Goal: Information Seeking & Learning: Learn about a topic

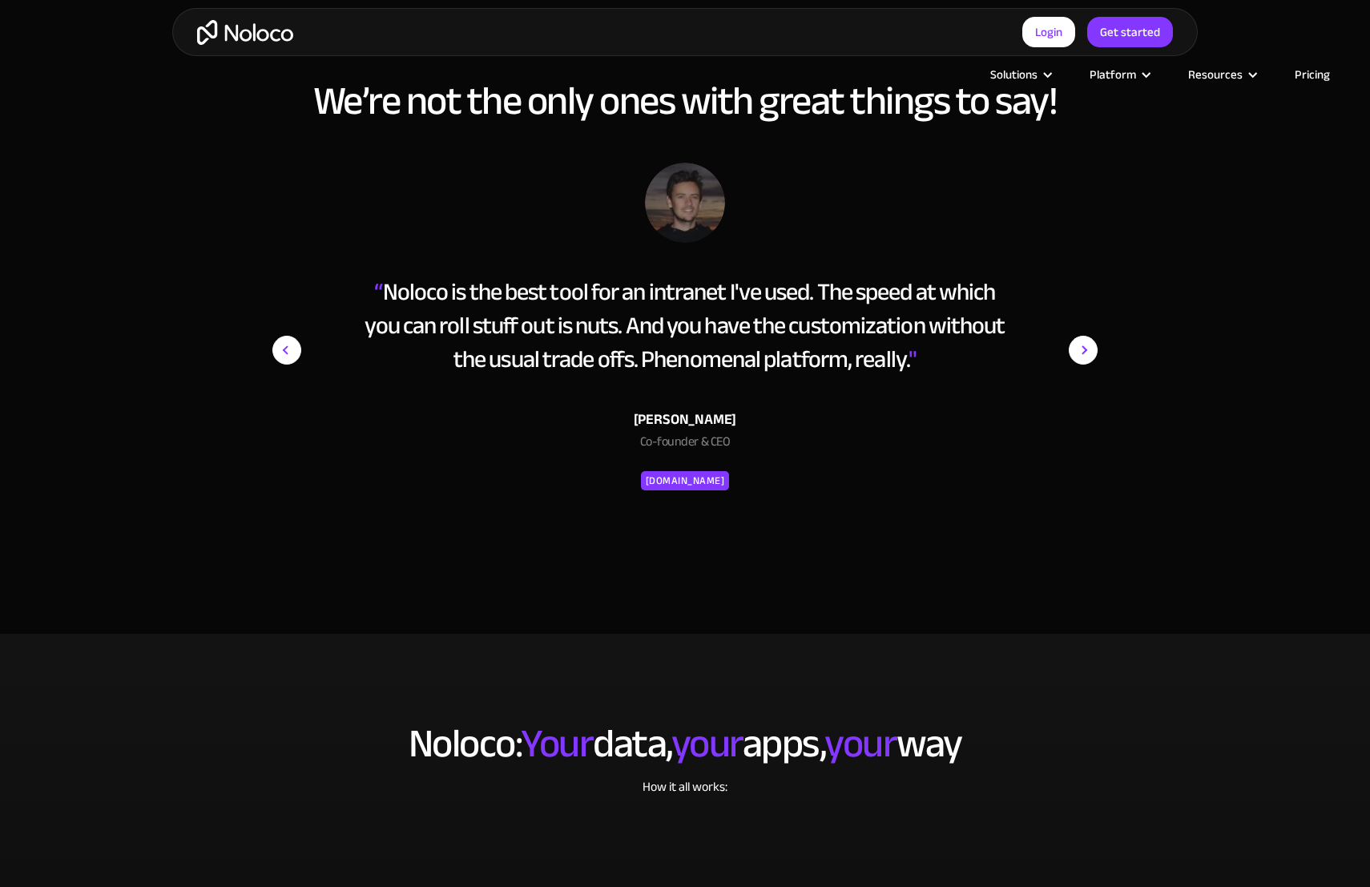
scroll to position [3102, 0]
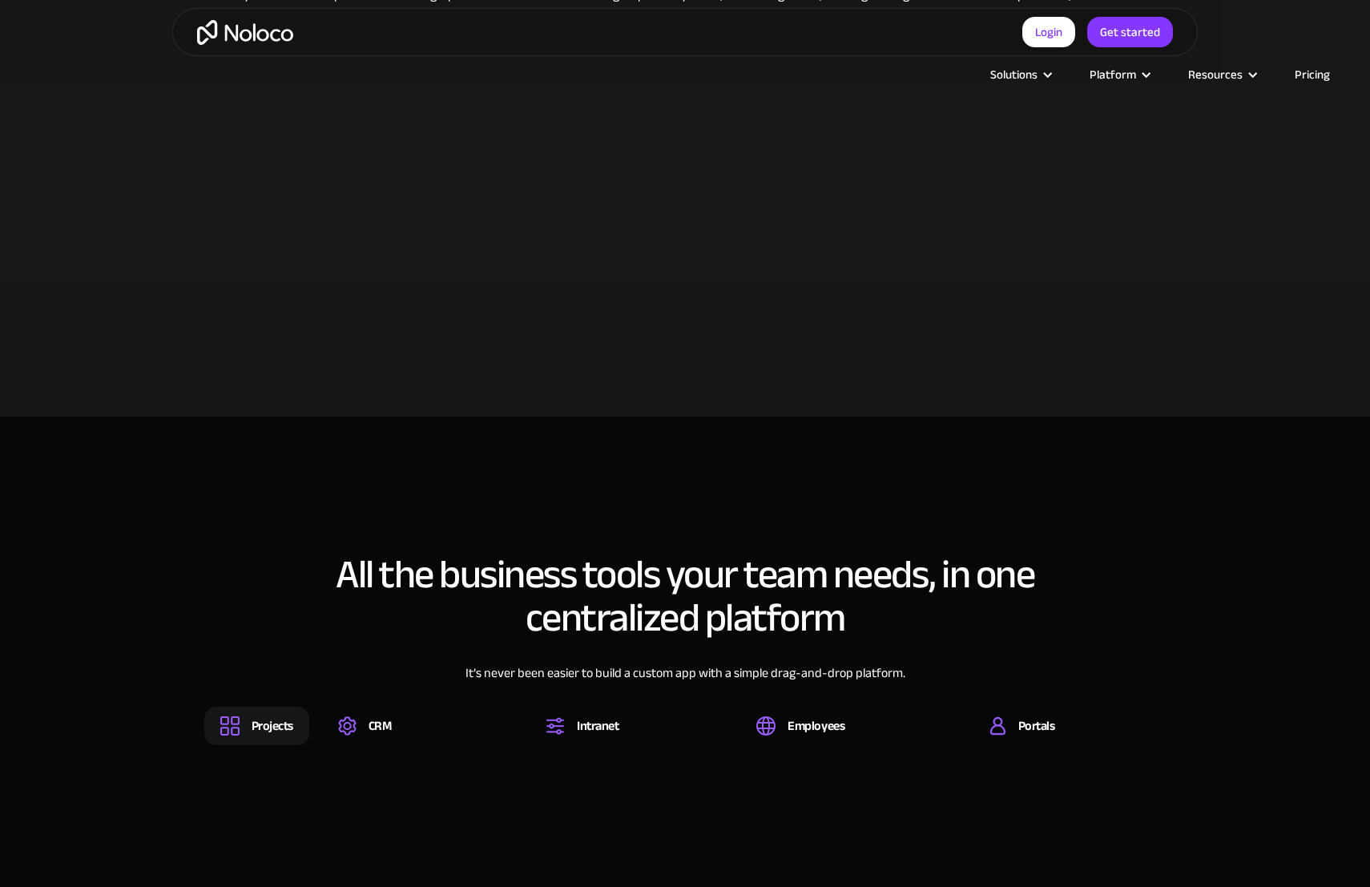
scroll to position [1524, 0]
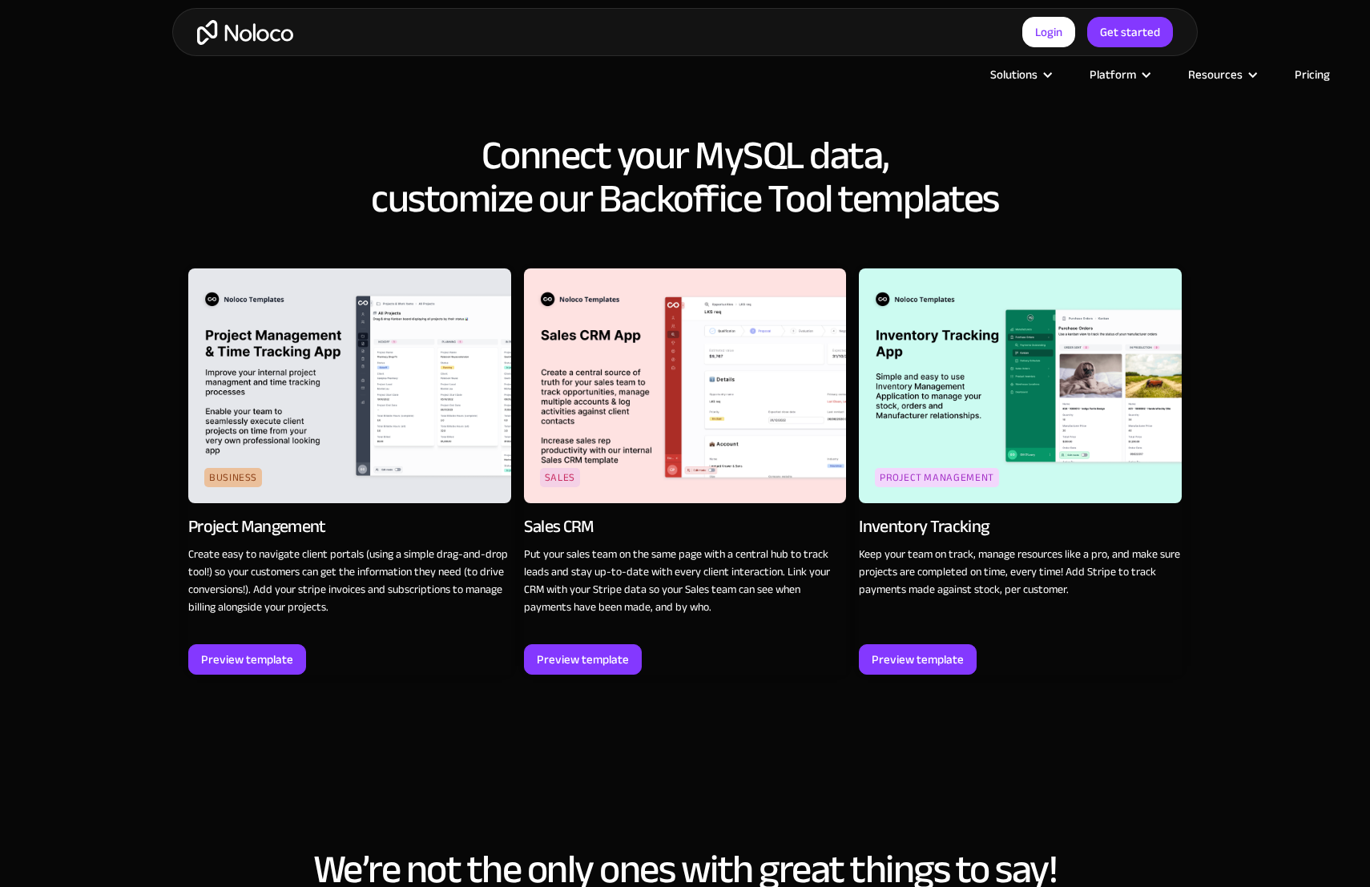
scroll to position [2314, 0]
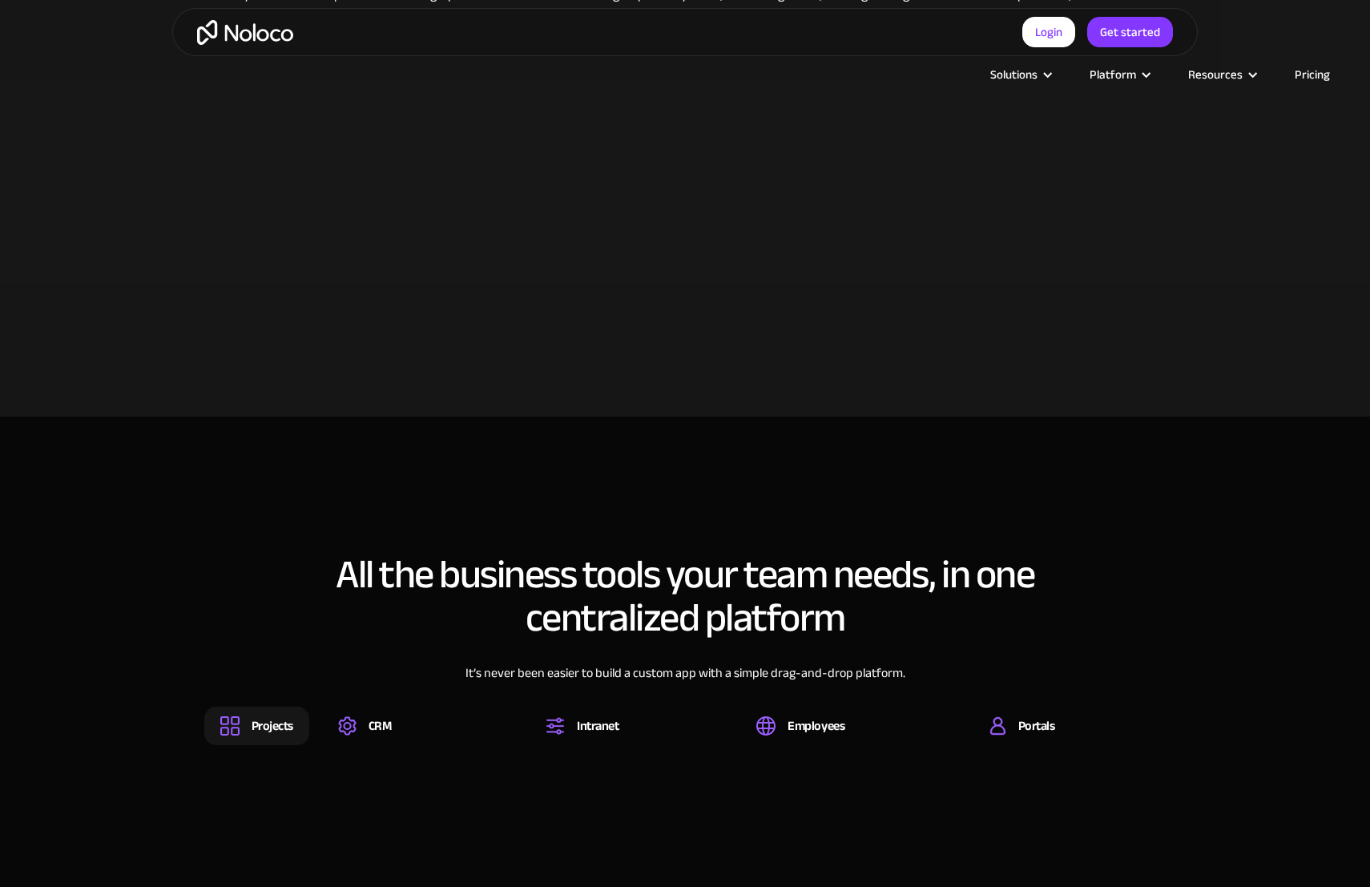
scroll to position [1524, 0]
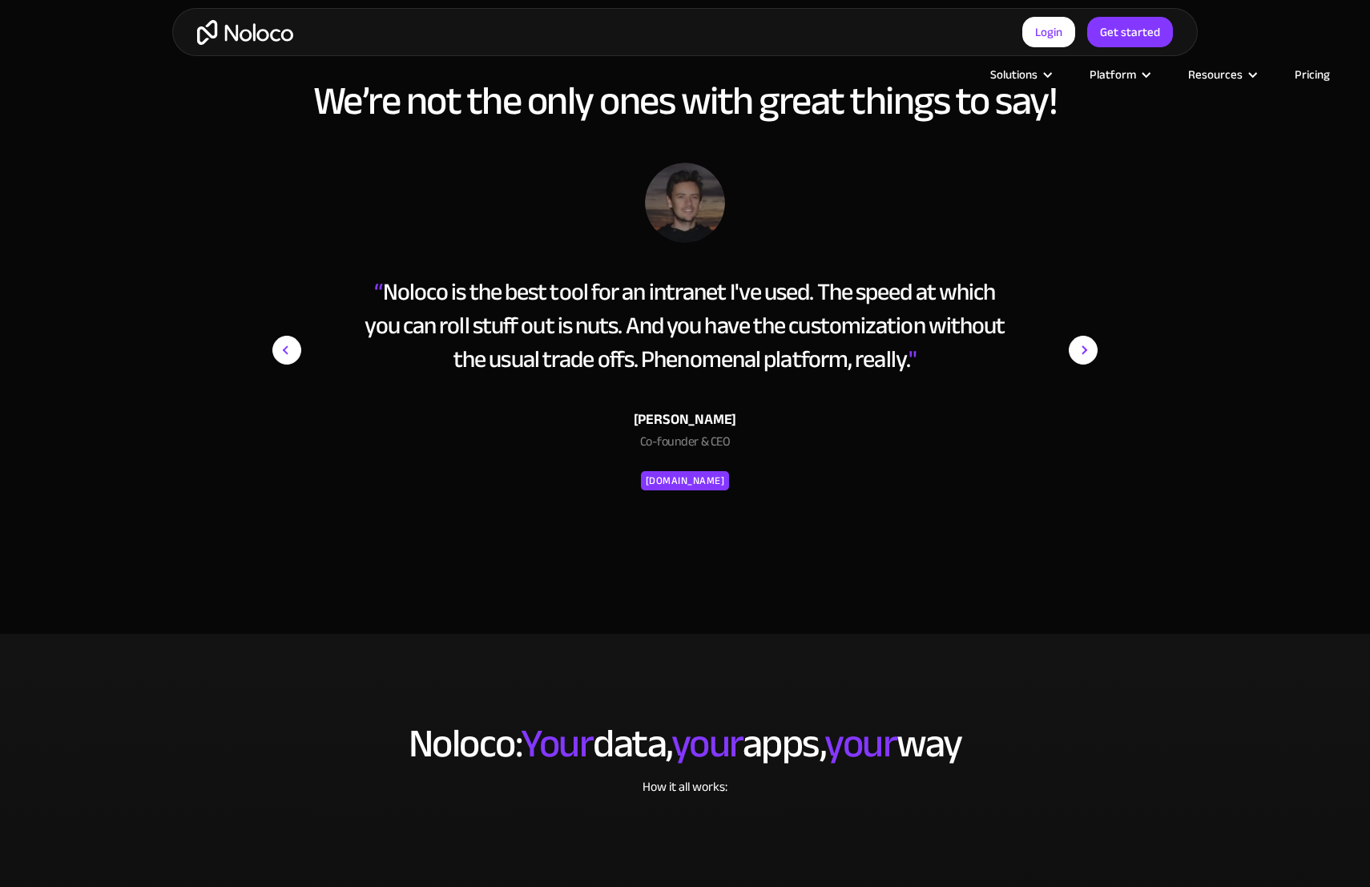
scroll to position [3102, 0]
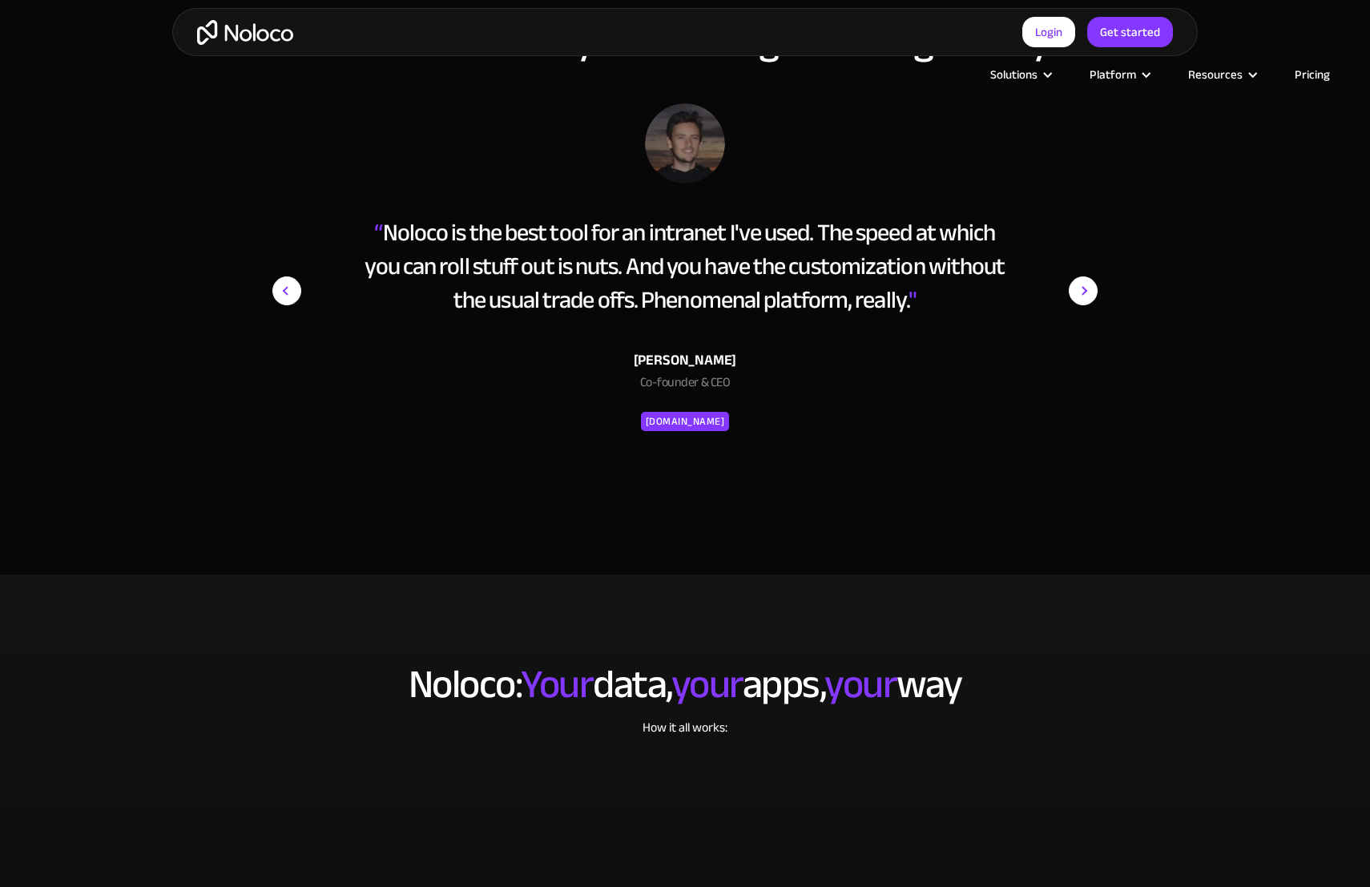
scroll to position [3103, 0]
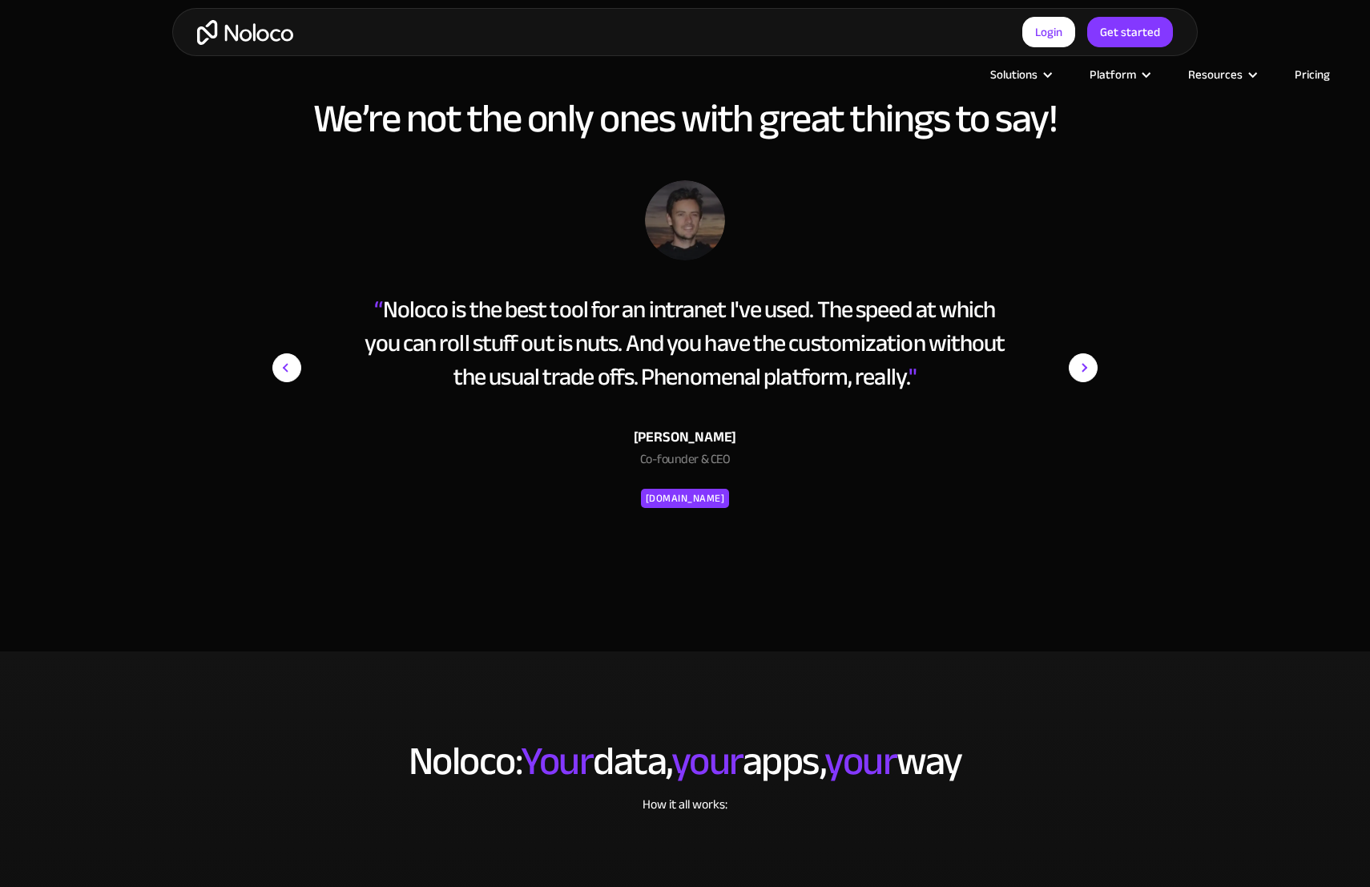
scroll to position [3103, 0]
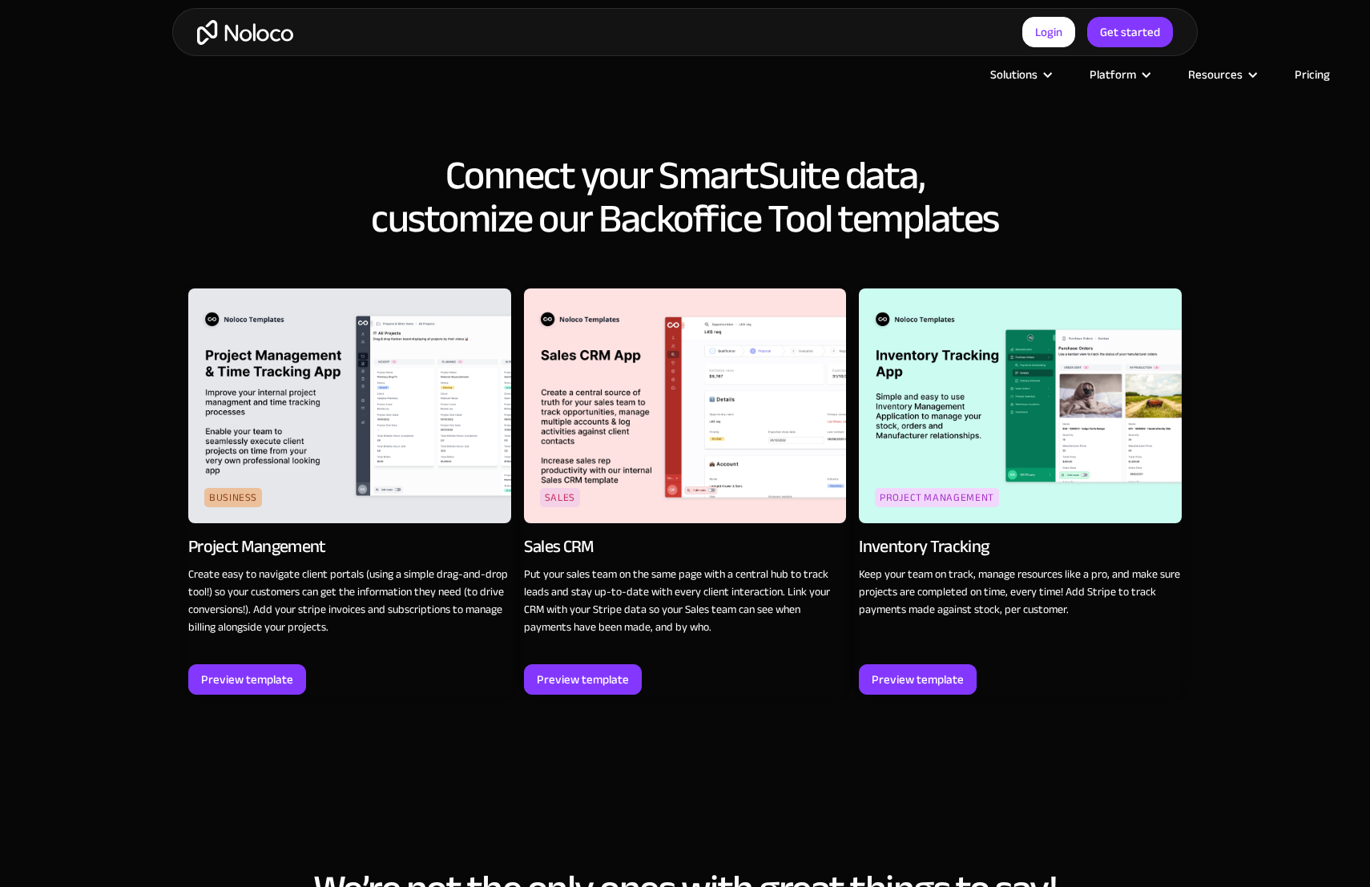
scroll to position [2313, 0]
